Goal: Information Seeking & Learning: Check status

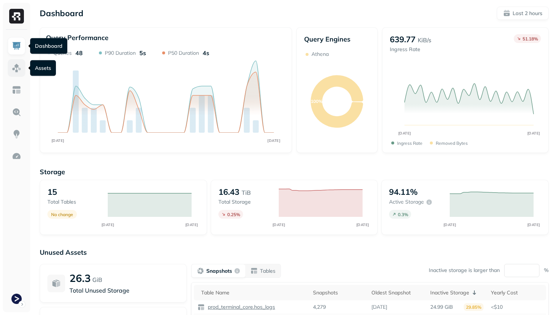
click at [15, 61] on link at bounding box center [17, 68] width 18 height 18
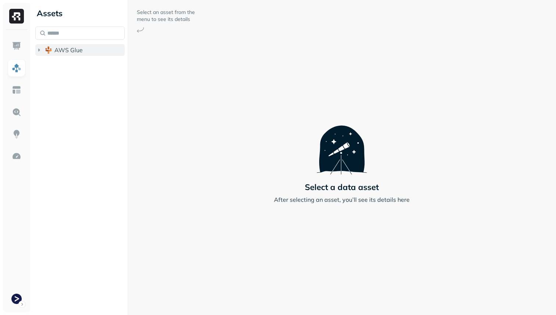
click at [54, 51] on button "AWS Glue" at bounding box center [79, 50] width 89 height 12
click at [62, 65] on span "prod_terminal_core" at bounding box center [88, 63] width 53 height 7
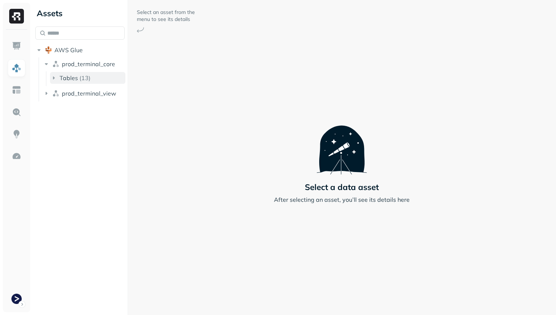
click at [71, 78] on span "Tables" at bounding box center [69, 77] width 18 height 7
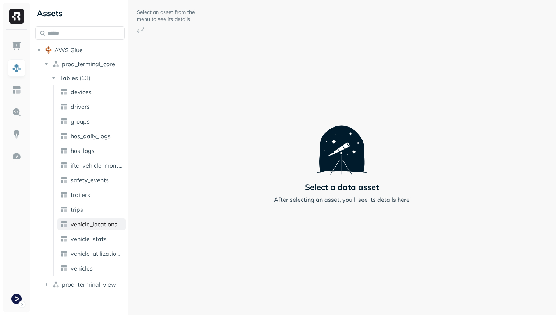
click at [100, 223] on span "vehicle_locations" at bounding box center [94, 223] width 47 height 7
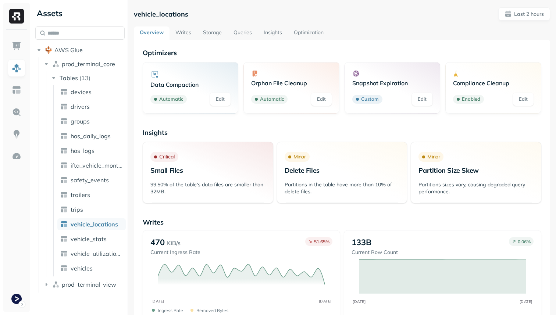
click at [215, 33] on link "Storage" at bounding box center [212, 32] width 31 height 13
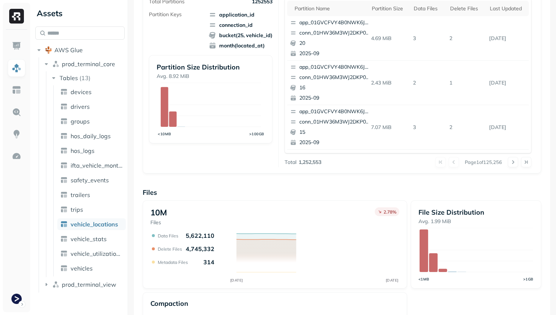
scroll to position [247, 0]
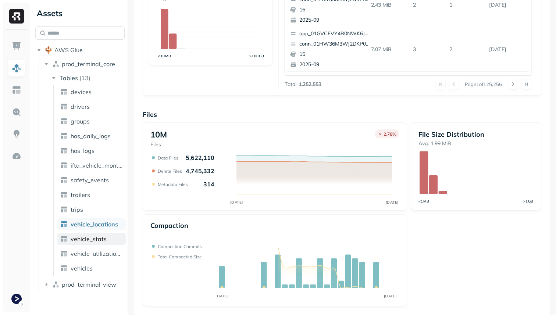
click at [86, 241] on span "vehicle_stats" at bounding box center [89, 238] width 36 height 7
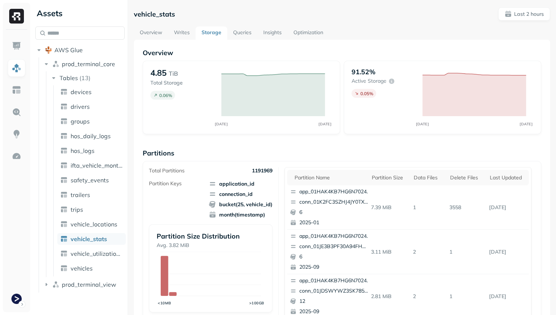
click at [308, 31] on link "Optimization" at bounding box center [308, 32] width 42 height 13
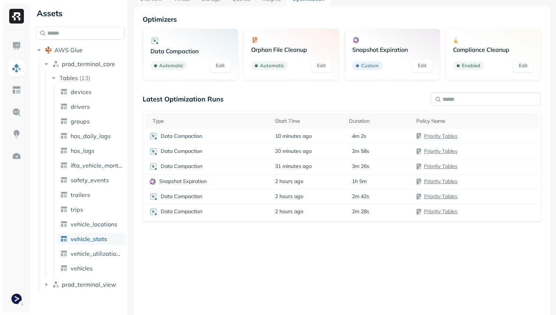
scroll to position [40, 0]
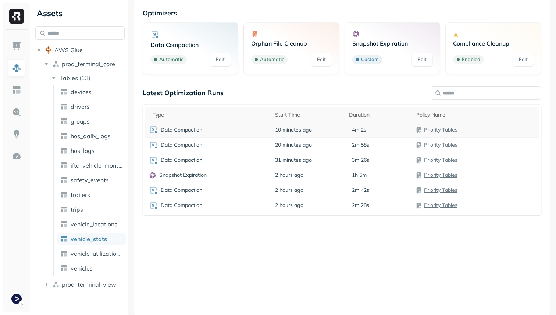
click at [245, 130] on div "Data Compaction" at bounding box center [208, 129] width 119 height 9
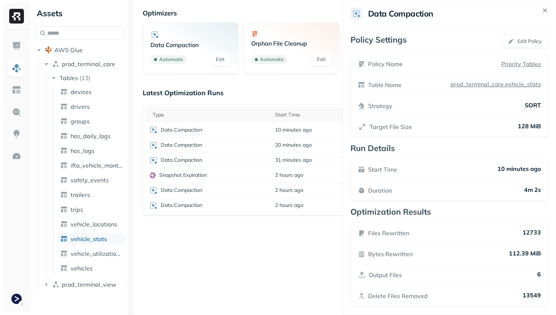
scroll to position [5, 0]
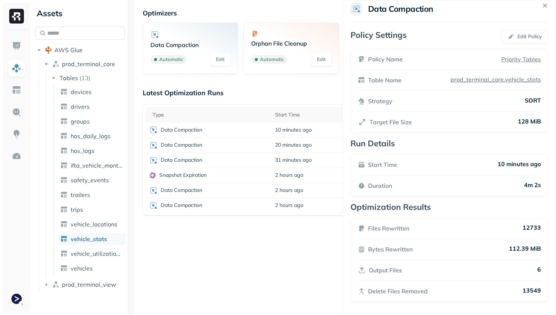
click at [300, 150] on html "Assets AWS Glue prod_terminal_core Tables ( 13 ) devices drivers groups hos_dai…" at bounding box center [278, 157] width 556 height 315
click at [299, 148] on span "20 minutes ago" at bounding box center [293, 144] width 37 height 7
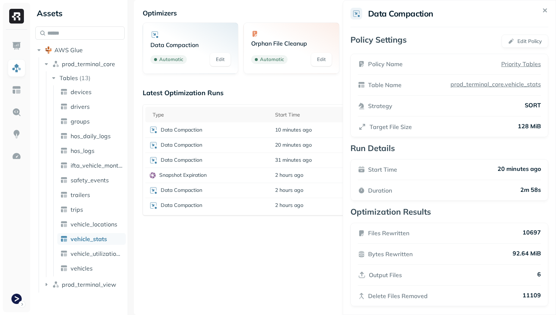
click at [295, 156] on html "Assets AWS Glue prod_terminal_core Tables ( 13 ) devices drivers groups hos_dai…" at bounding box center [278, 157] width 556 height 315
click at [294, 161] on span "31 minutes ago" at bounding box center [293, 160] width 37 height 7
click at [104, 237] on html "Assets AWS Glue prod_terminal_core Tables ( 13 ) devices drivers groups hos_dai…" at bounding box center [278, 157] width 556 height 315
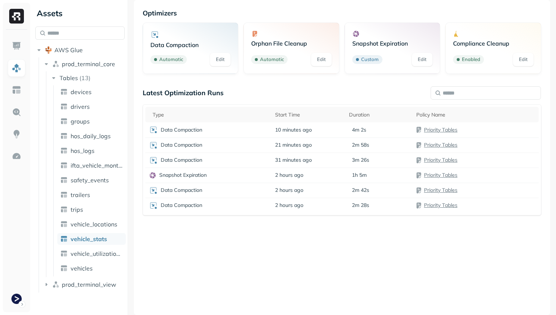
click at [233, 261] on div "Latest Optimization Runs Type Start Time Duration Policy Name Data Compaction 1…" at bounding box center [342, 191] width 398 height 204
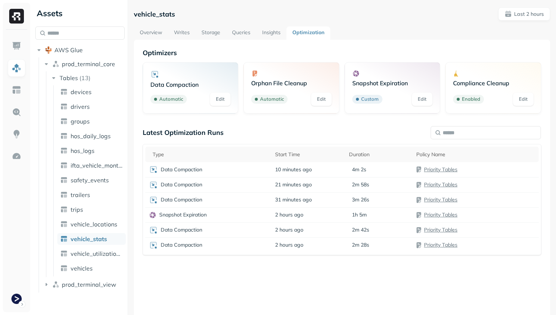
click at [209, 29] on link "Storage" at bounding box center [210, 32] width 31 height 13
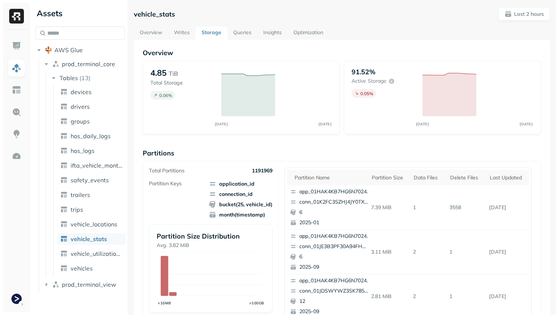
scroll to position [247, 0]
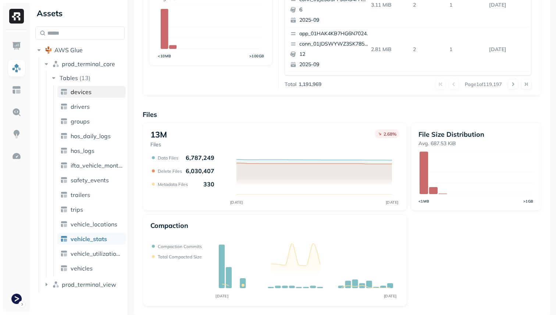
click at [81, 94] on span "devices" at bounding box center [81, 91] width 21 height 7
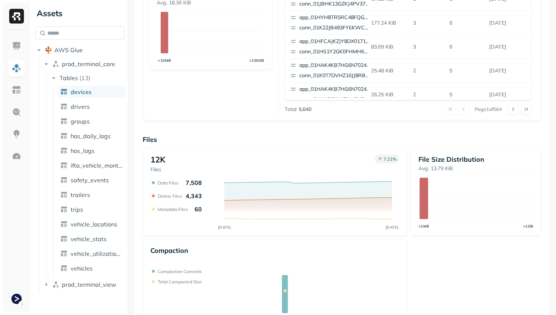
scroll to position [222, 0]
click at [89, 107] on span "drivers" at bounding box center [80, 106] width 19 height 7
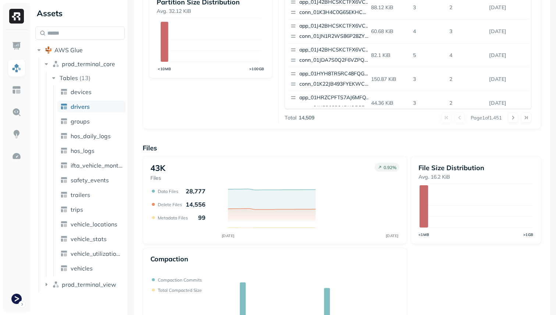
scroll to position [247, 0]
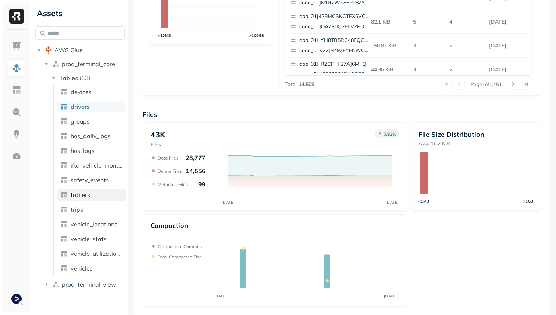
click at [96, 198] on link "trailers" at bounding box center [91, 195] width 68 height 12
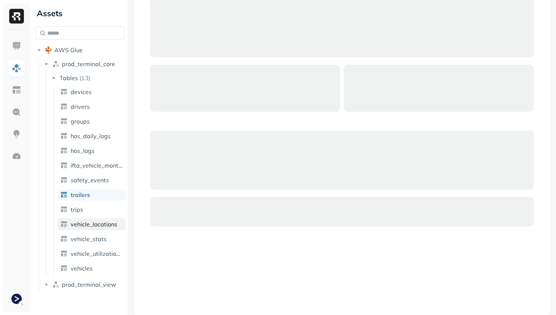
scroll to position [49, 0]
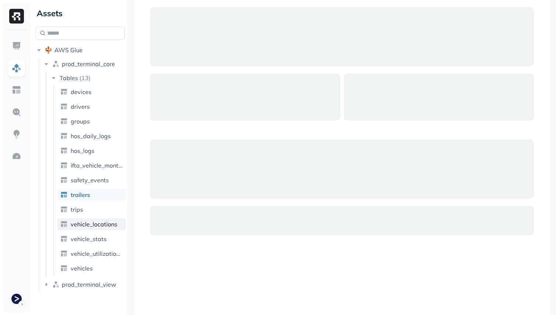
click at [98, 226] on span "vehicle_locations" at bounding box center [94, 223] width 47 height 7
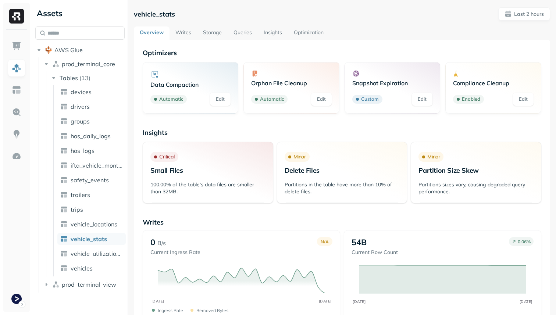
click at [212, 35] on link "Storage" at bounding box center [212, 32] width 31 height 13
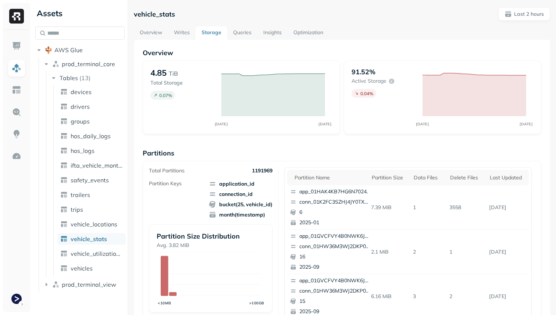
click at [183, 32] on link "Writes" at bounding box center [182, 32] width 28 height 13
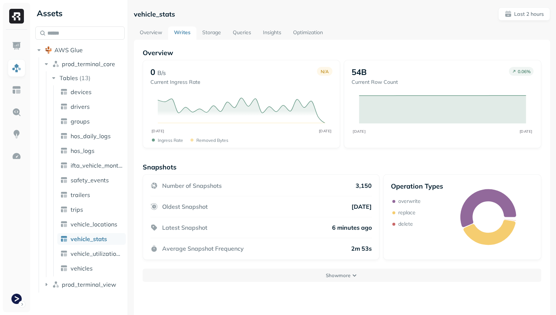
click at [154, 33] on link "Overview" at bounding box center [151, 32] width 34 height 13
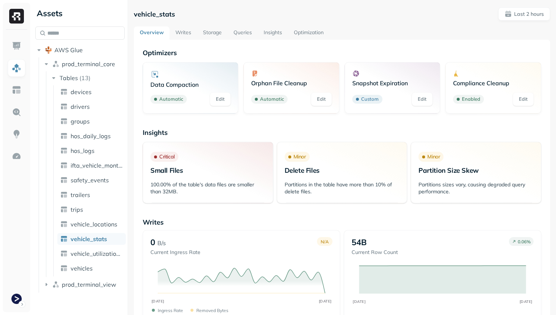
click at [213, 33] on link "Storage" at bounding box center [212, 32] width 31 height 13
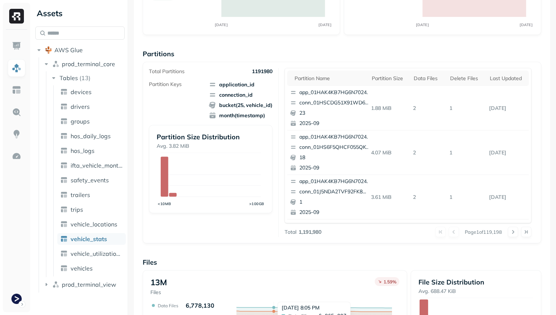
scroll to position [247, 0]
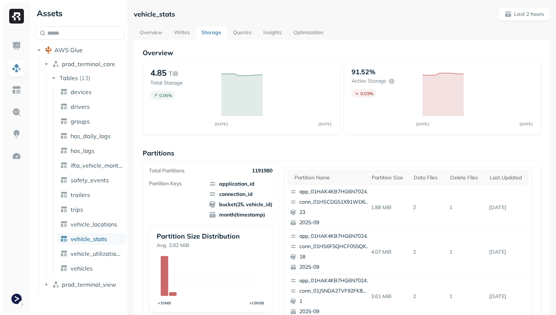
scroll to position [247, 0]
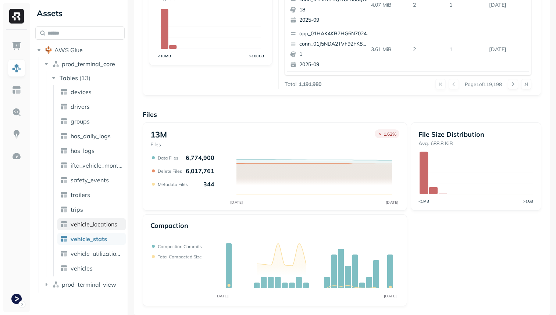
click at [87, 219] on link "vehicle_locations" at bounding box center [91, 224] width 68 height 12
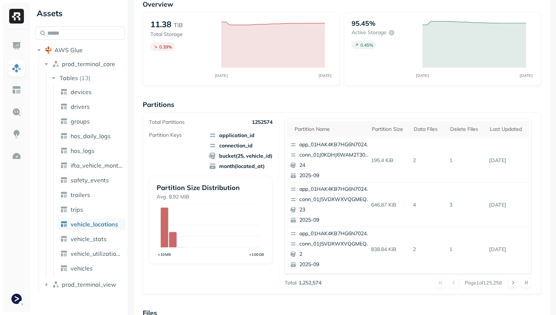
scroll to position [247, 0]
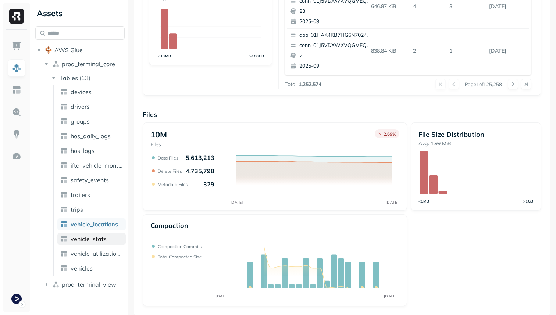
click at [92, 241] on span "vehicle_stats" at bounding box center [89, 238] width 36 height 7
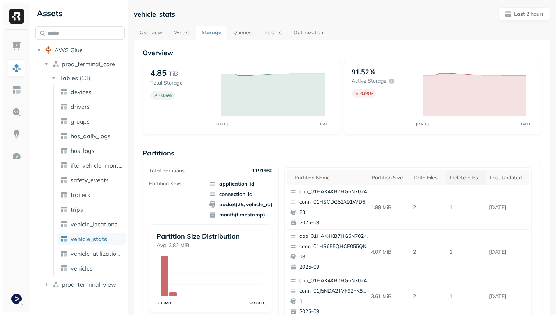
click at [469, 180] on div "Delete Files" at bounding box center [466, 177] width 32 height 7
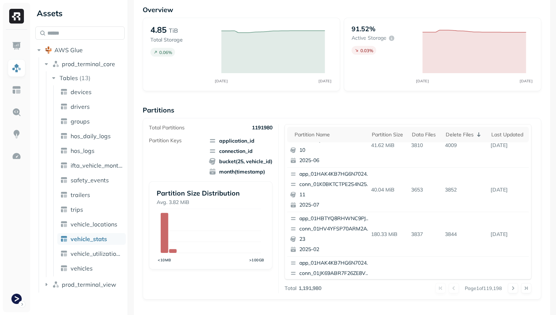
scroll to position [243, 0]
click at [80, 224] on span "vehicle_locations" at bounding box center [94, 223] width 47 height 7
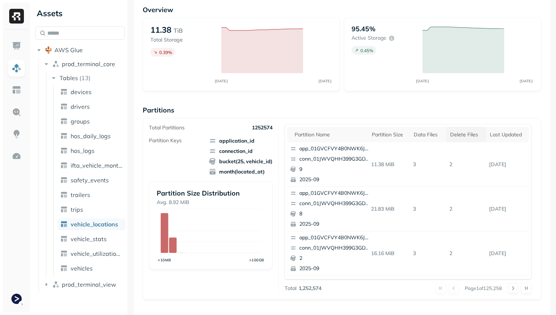
click at [454, 133] on div "Delete Files" at bounding box center [466, 134] width 32 height 7
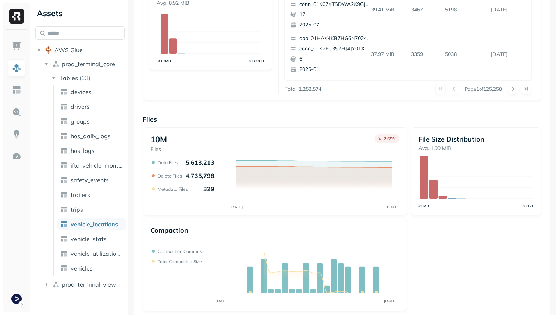
scroll to position [247, 0]
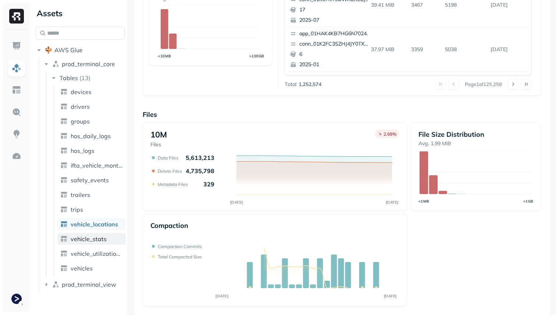
click at [86, 236] on span "vehicle_stats" at bounding box center [89, 238] width 36 height 7
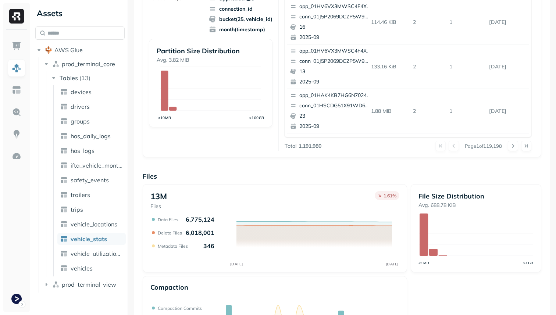
scroll to position [247, 0]
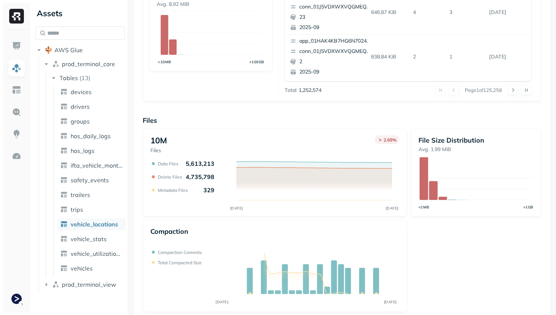
scroll to position [243, 0]
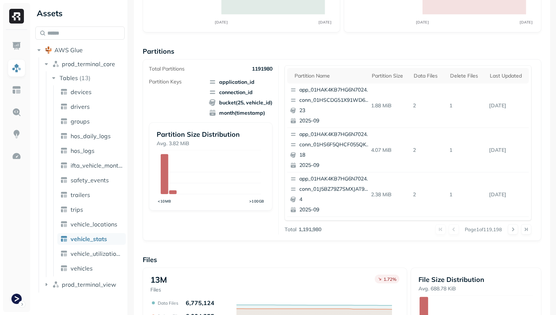
scroll to position [247, 0]
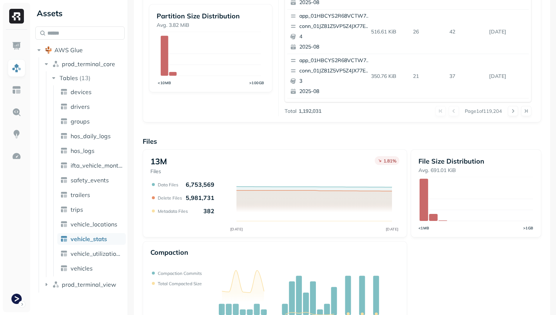
scroll to position [247, 0]
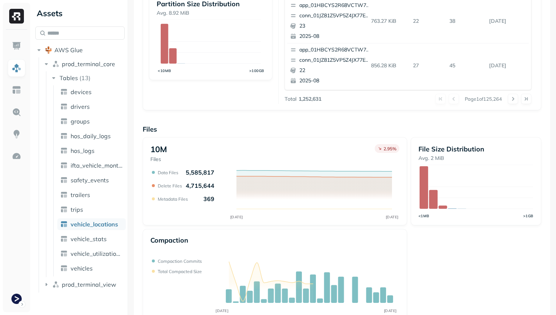
scroll to position [247, 0]
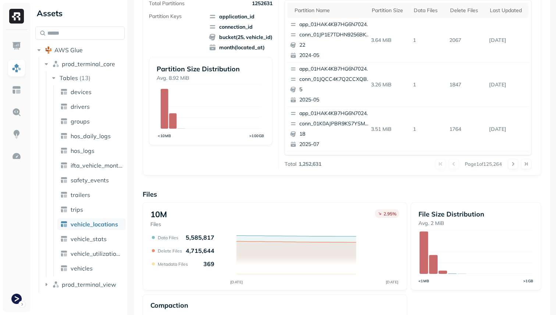
scroll to position [247, 0]
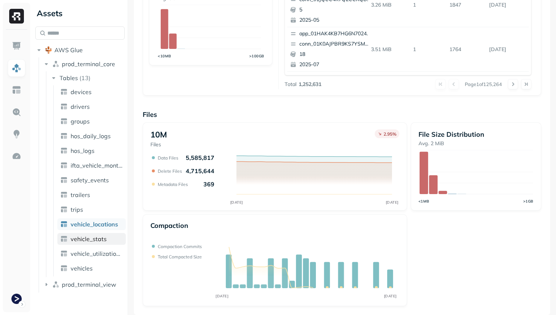
click at [97, 242] on span "vehicle_stats" at bounding box center [89, 238] width 36 height 7
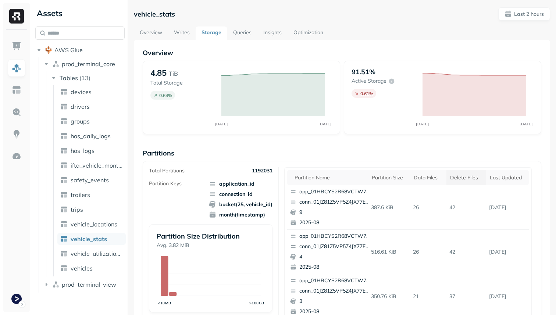
click at [471, 179] on div "Delete Files" at bounding box center [466, 177] width 32 height 7
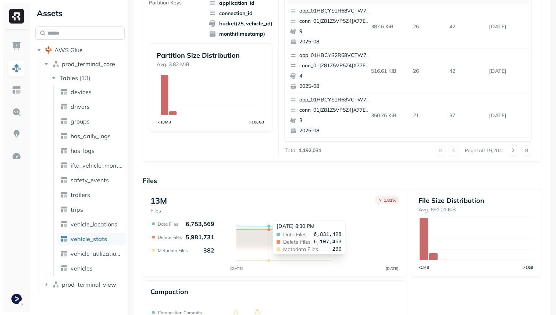
scroll to position [247, 0]
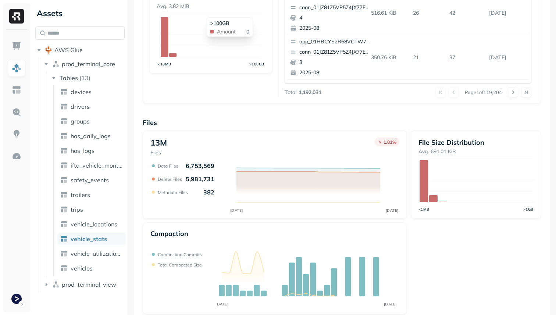
scroll to position [247, 0]
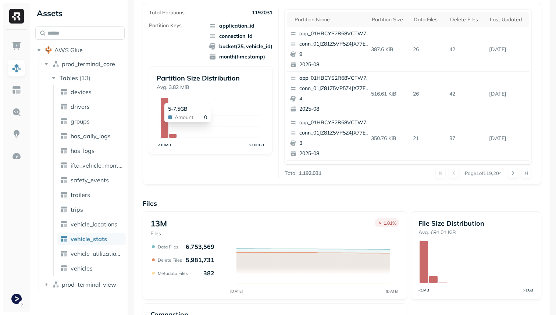
scroll to position [247, 0]
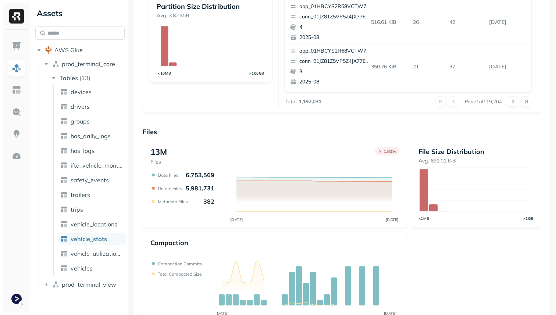
scroll to position [247, 0]
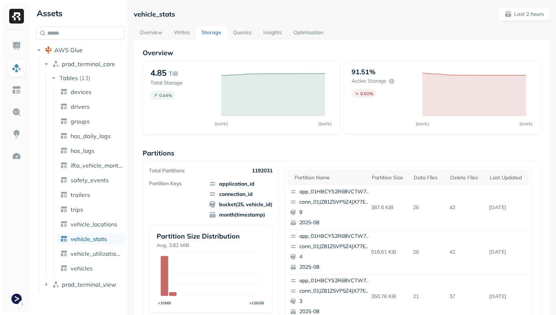
scroll to position [247, 0]
click at [309, 33] on link "Optimization" at bounding box center [308, 32] width 42 height 13
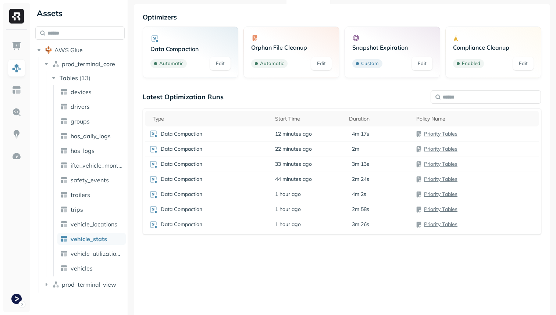
scroll to position [40, 0]
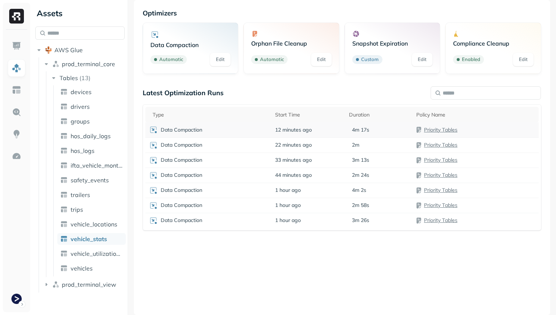
click at [330, 134] on td "12 minutes ago" at bounding box center [308, 129] width 74 height 15
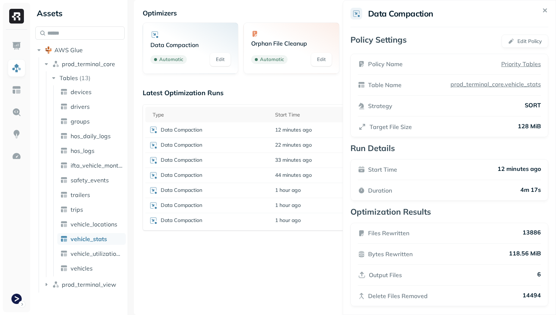
click at [325, 268] on html "Assets AWS Glue prod_terminal_core Tables ( 13 ) devices drivers groups hos_dai…" at bounding box center [278, 157] width 556 height 315
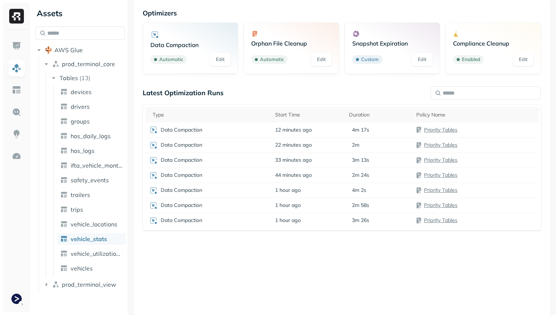
scroll to position [0, 0]
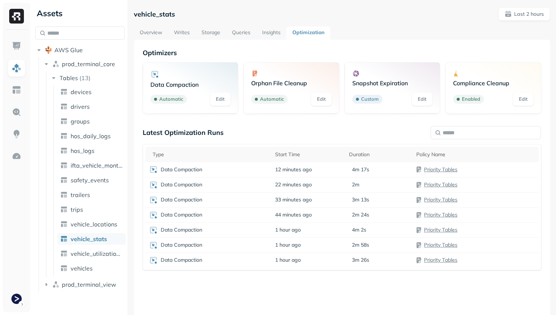
click at [150, 33] on link "Overview" at bounding box center [151, 32] width 34 height 13
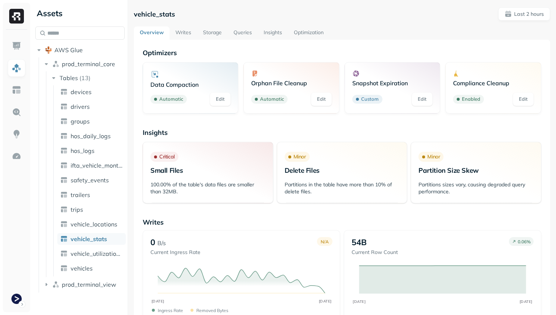
click at [216, 32] on link "Storage" at bounding box center [212, 32] width 31 height 13
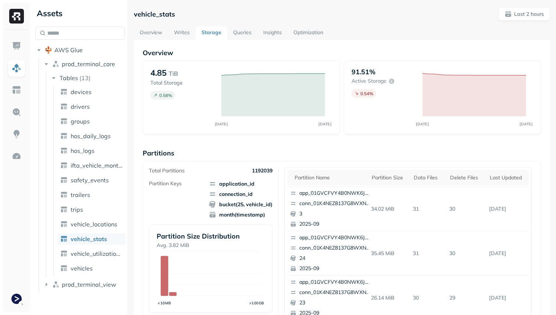
click at [315, 32] on link "Optimization" at bounding box center [308, 32] width 42 height 13
